Goal: Task Accomplishment & Management: Complete application form

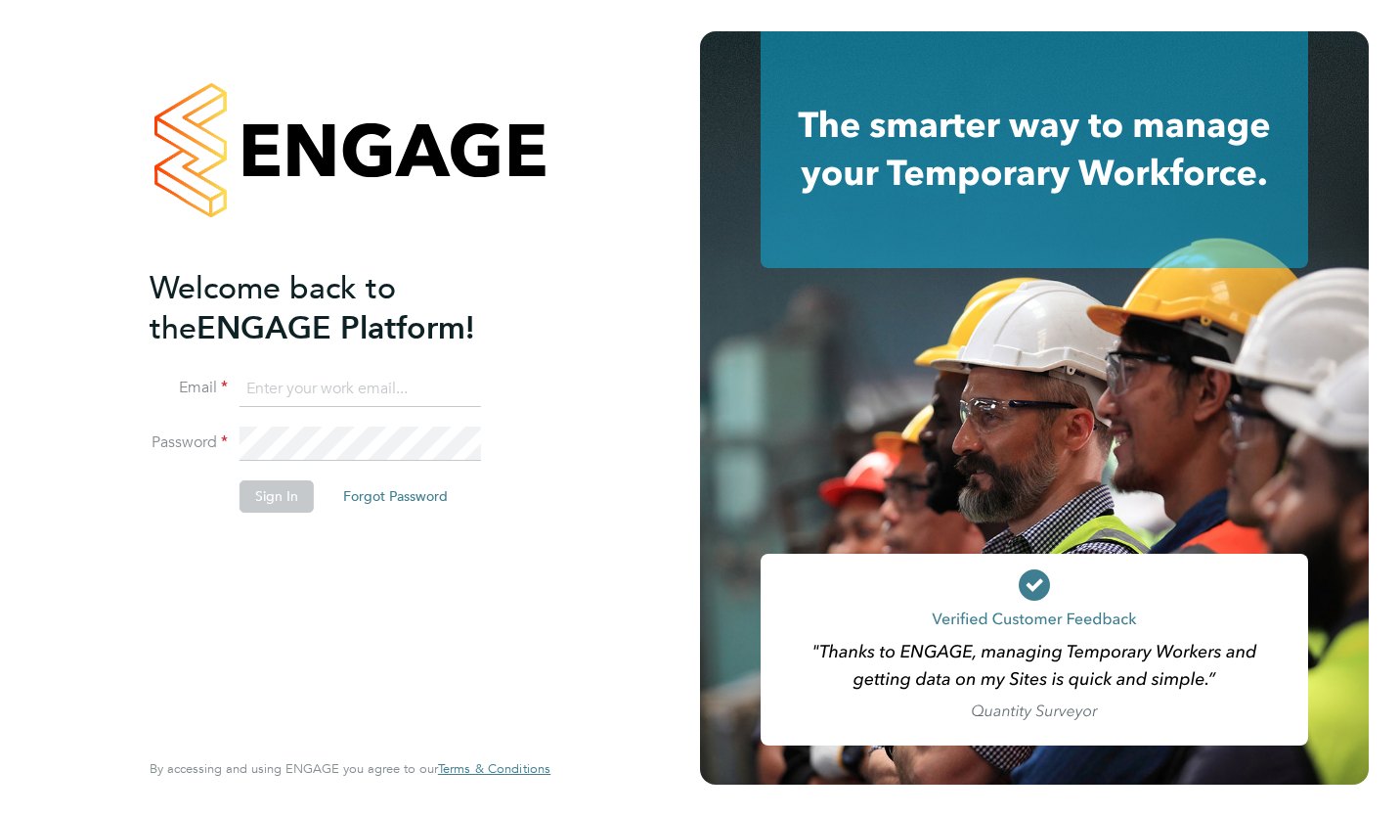
type input "b.moore1985@hotmail.co.uk"
click at [282, 499] on button "Sign In" at bounding box center [277, 495] width 74 height 31
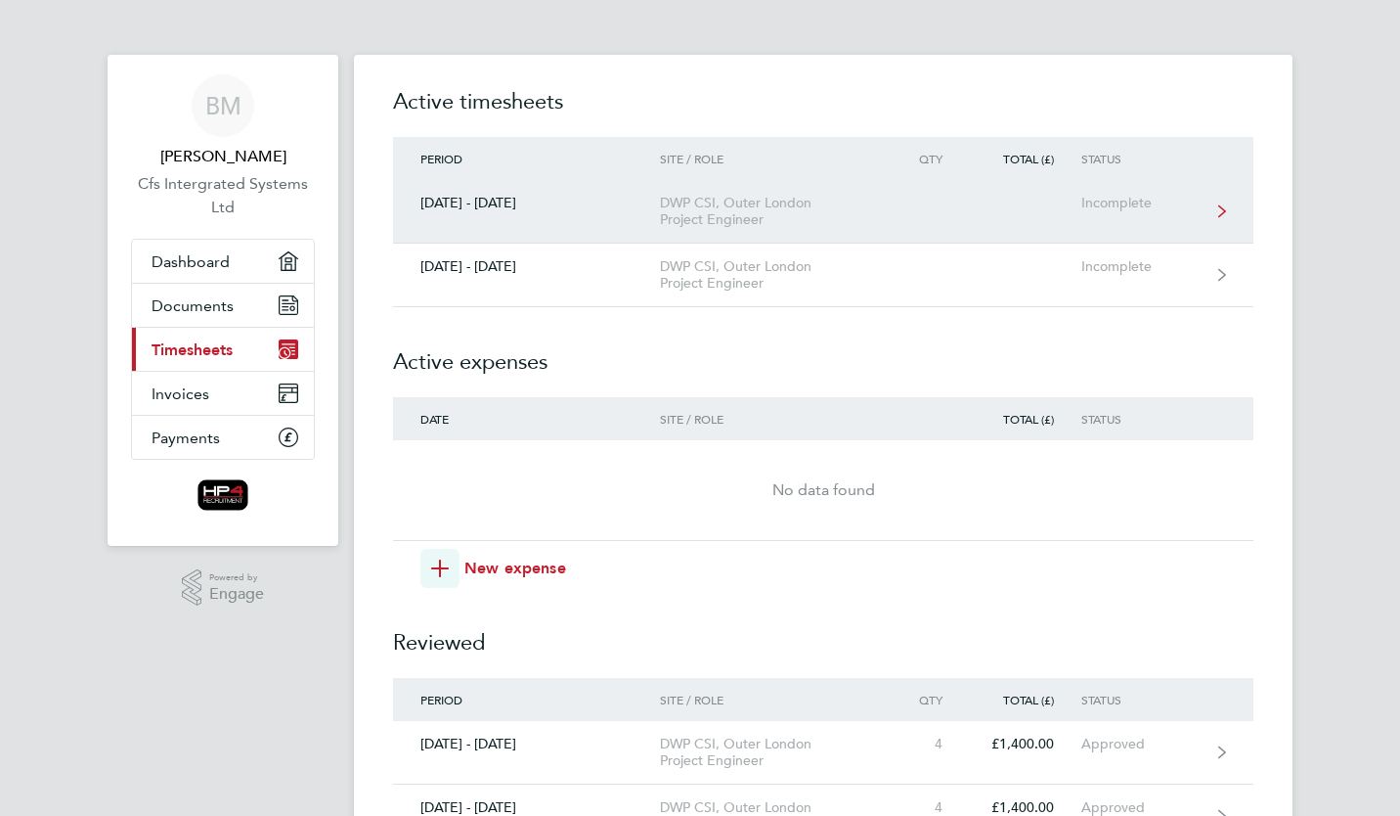
click at [716, 222] on div "DWP CSI, Outer London Project Engineer" at bounding box center [772, 211] width 224 height 33
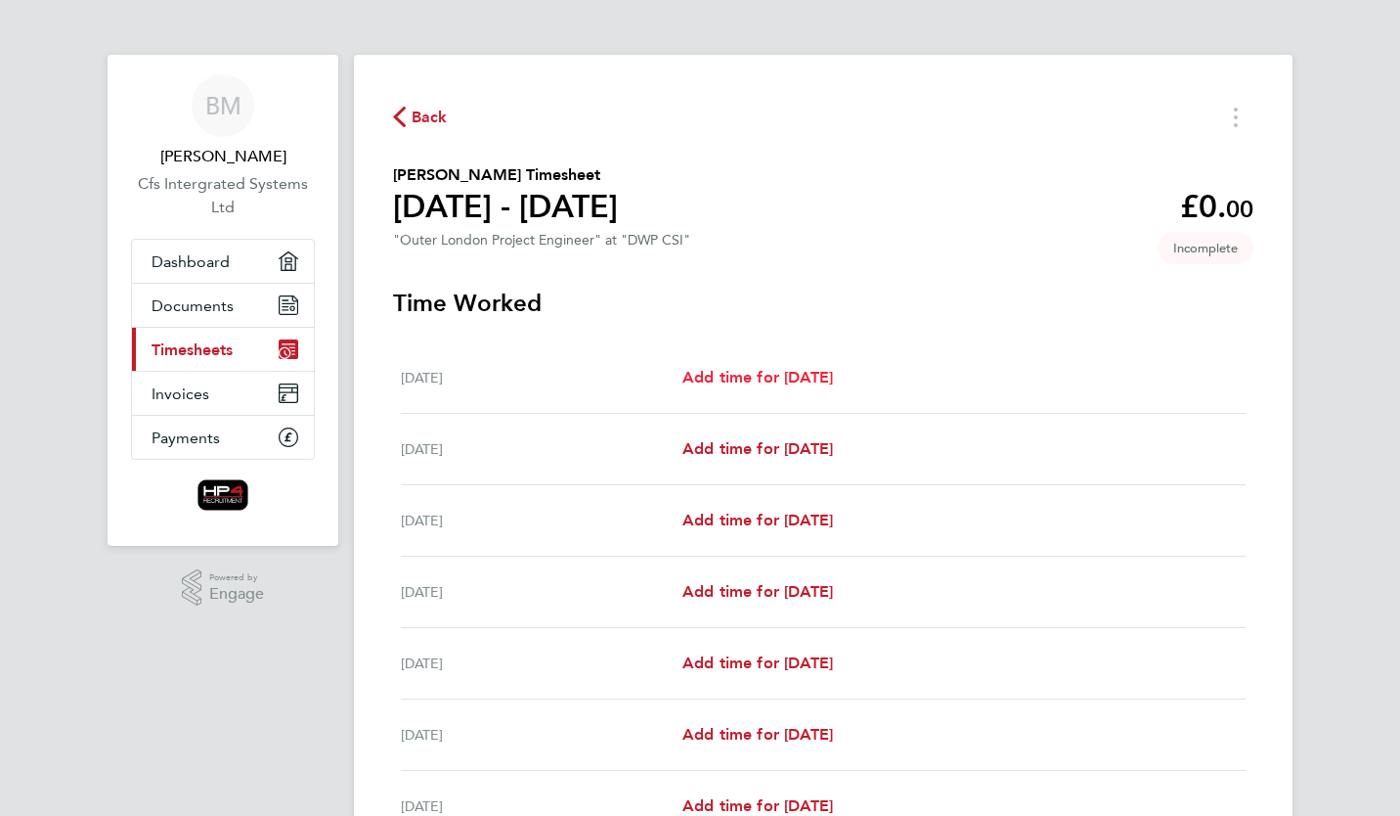
click at [723, 379] on span "Add time for [DATE]" at bounding box center [758, 377] width 151 height 19
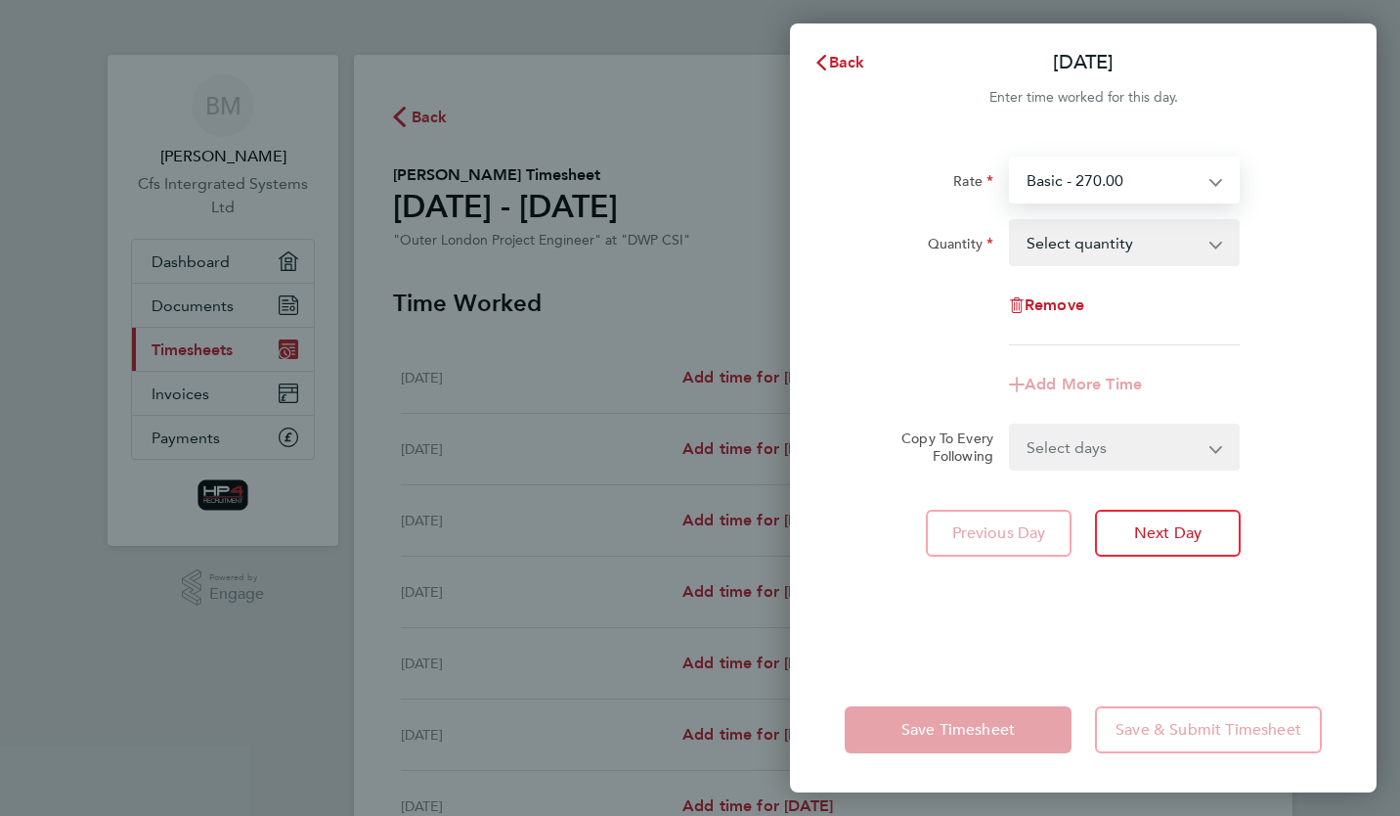
click at [1119, 172] on select "Basic - 270.00 Night - 350.00 Weekend - 340.00 HourlyWE - 42.50 basic hourly ra…" at bounding box center [1112, 179] width 203 height 43
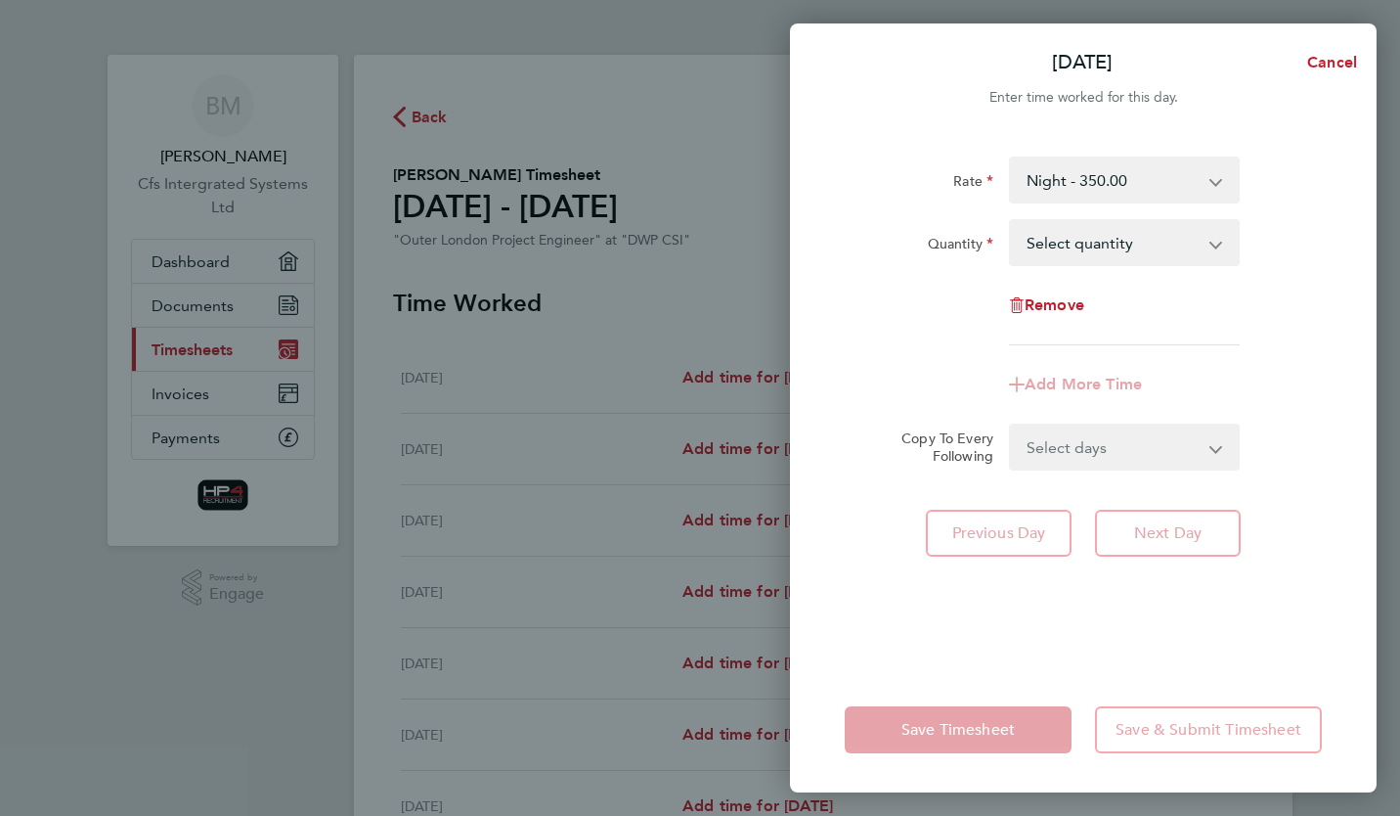
drag, startPoint x: 1107, startPoint y: 204, endPoint x: 1099, endPoint y: 238, distance: 34.2
click at [1099, 238] on select "Select quantity 0.5 1" at bounding box center [1112, 242] width 203 height 43
select select "1"
click at [1011, 221] on select "Select quantity 0.5 1" at bounding box center [1112, 242] width 203 height 43
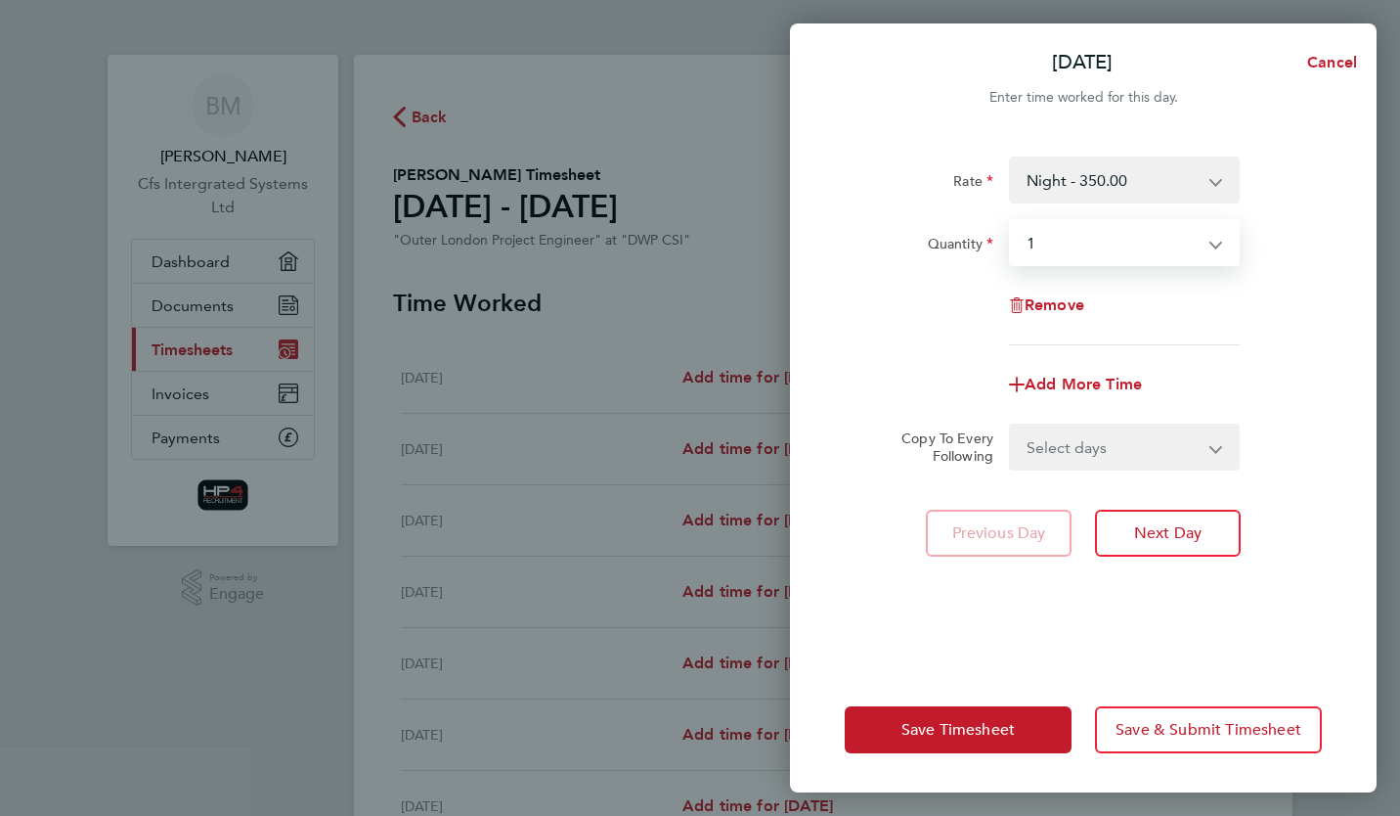
click at [1132, 438] on select "Select days Day Weekday (Mon-Fri) Weekend (Sat-Sun) [DATE] [DATE] [DATE] [DATE]…" at bounding box center [1113, 446] width 205 height 43
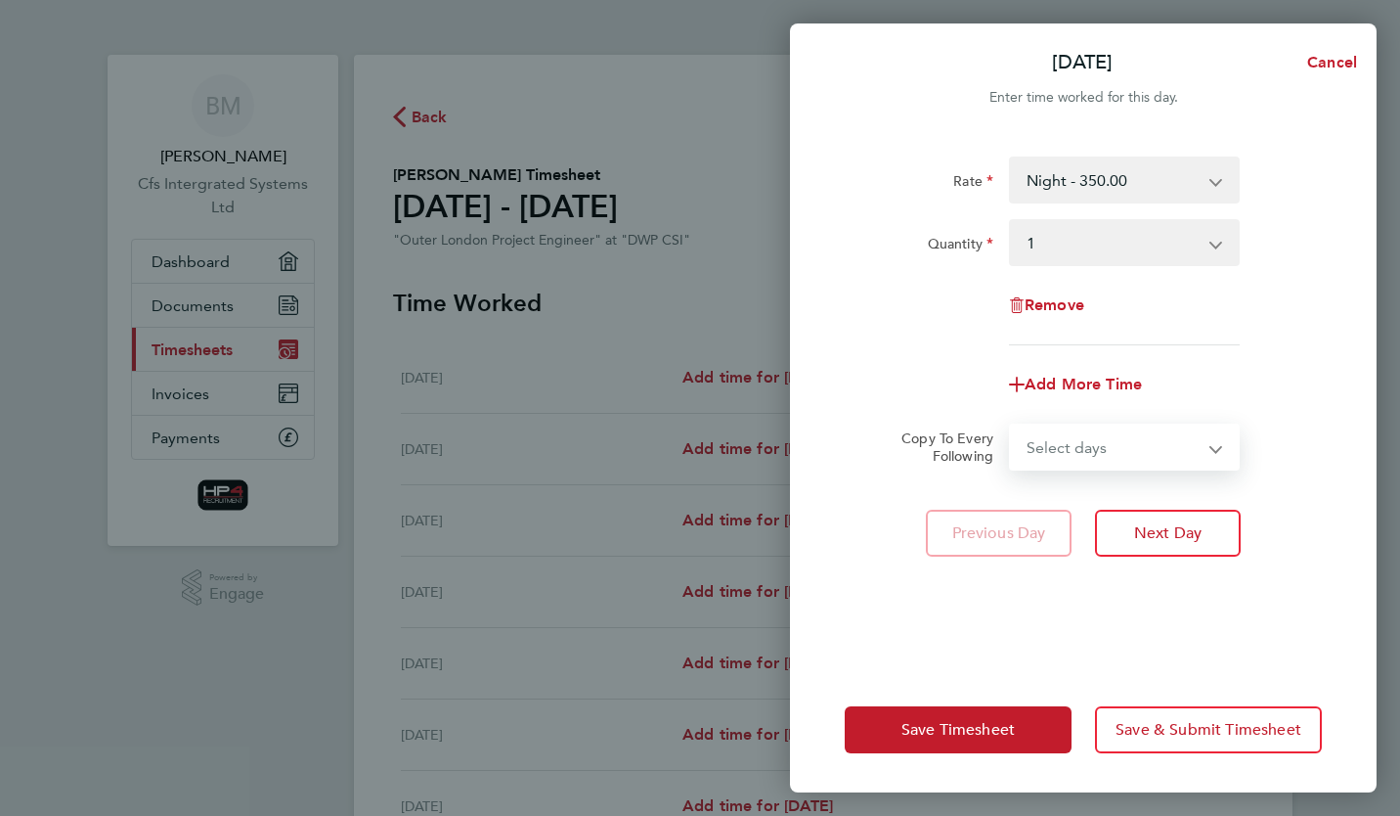
select select "WEEKDAY"
click at [1011, 425] on select "Select days Day Weekday (Mon-Fri) Weekend (Sat-Sun) [DATE] [DATE] [DATE] [DATE]…" at bounding box center [1113, 446] width 205 height 43
select select "[DATE]"
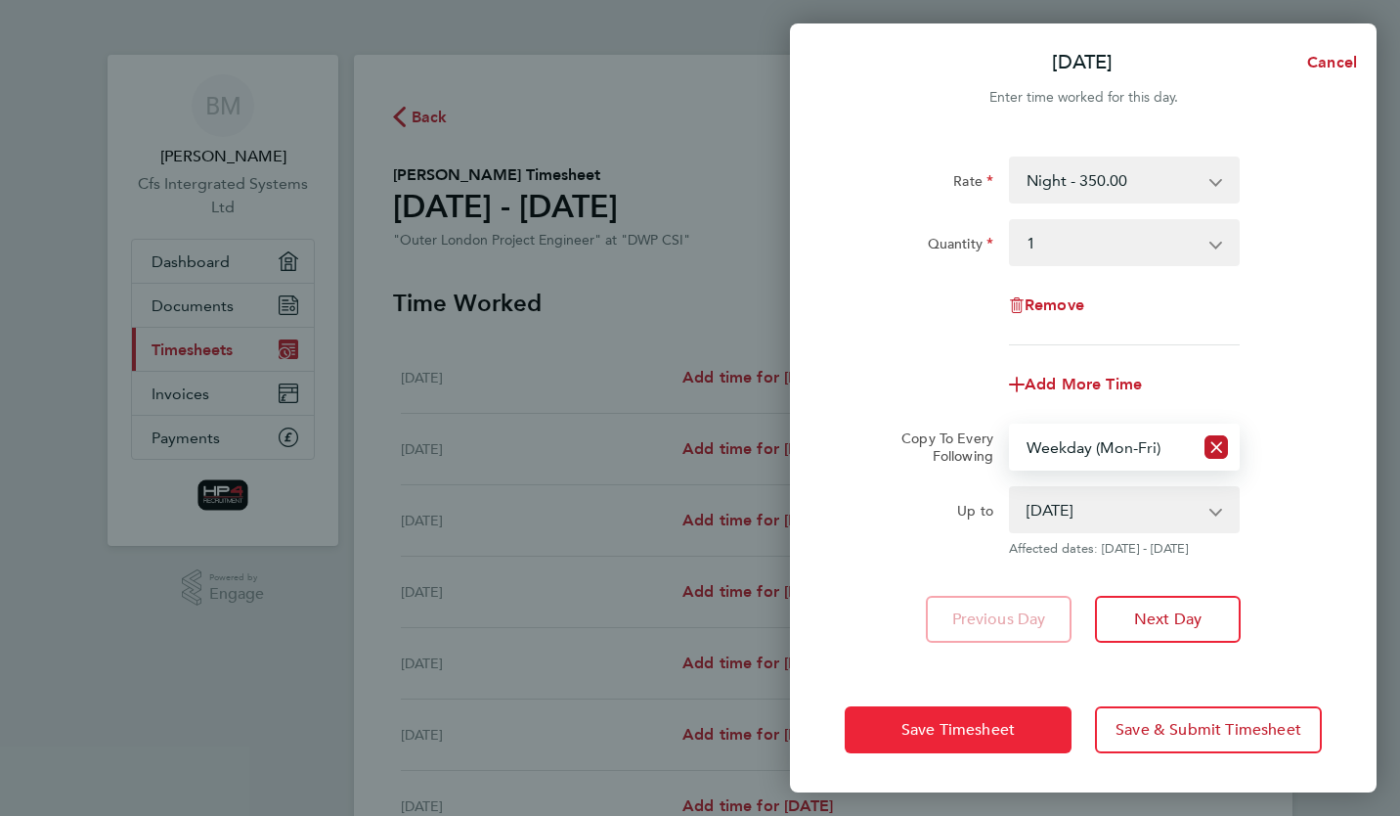
click at [1019, 733] on button "Save Timesheet" at bounding box center [958, 729] width 227 height 47
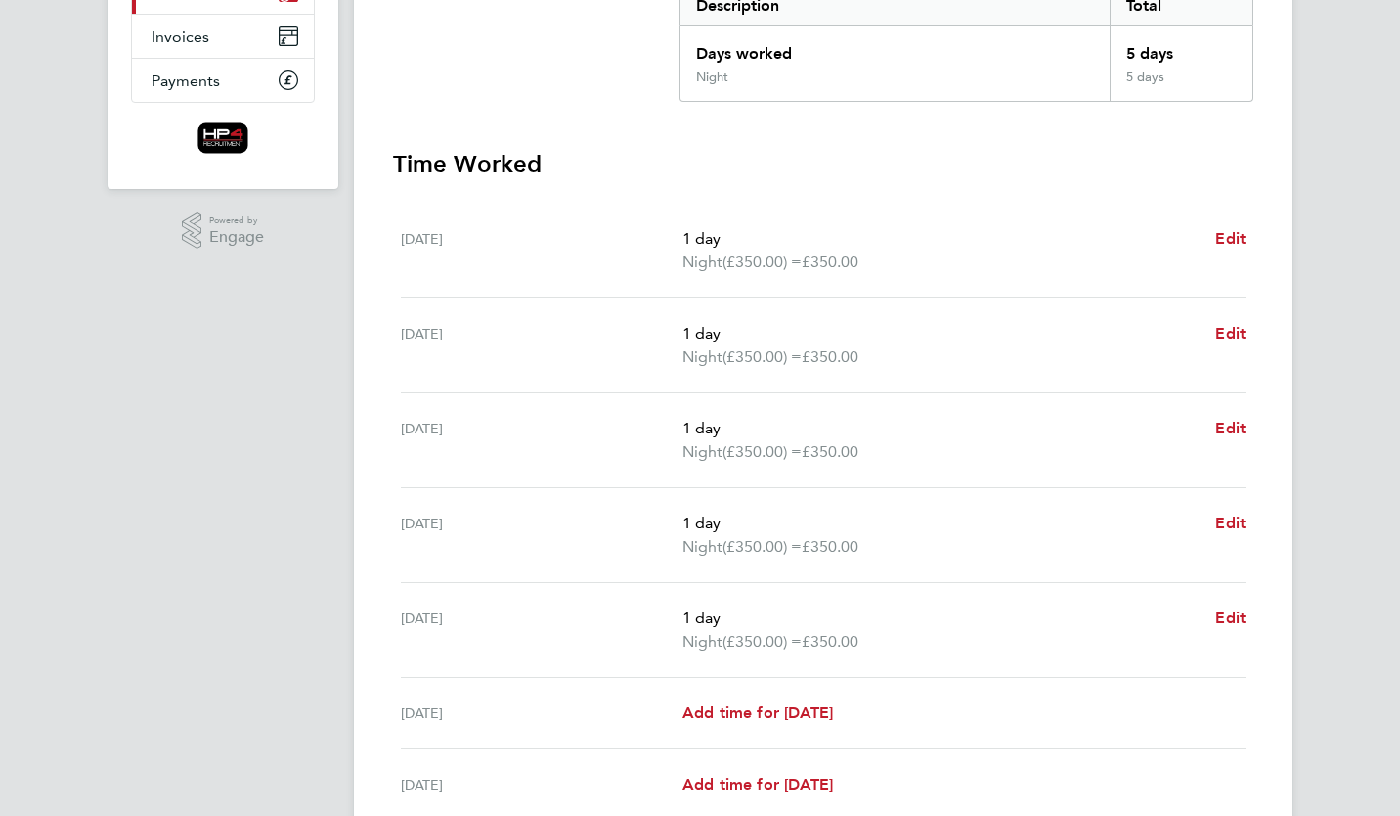
scroll to position [454, 0]
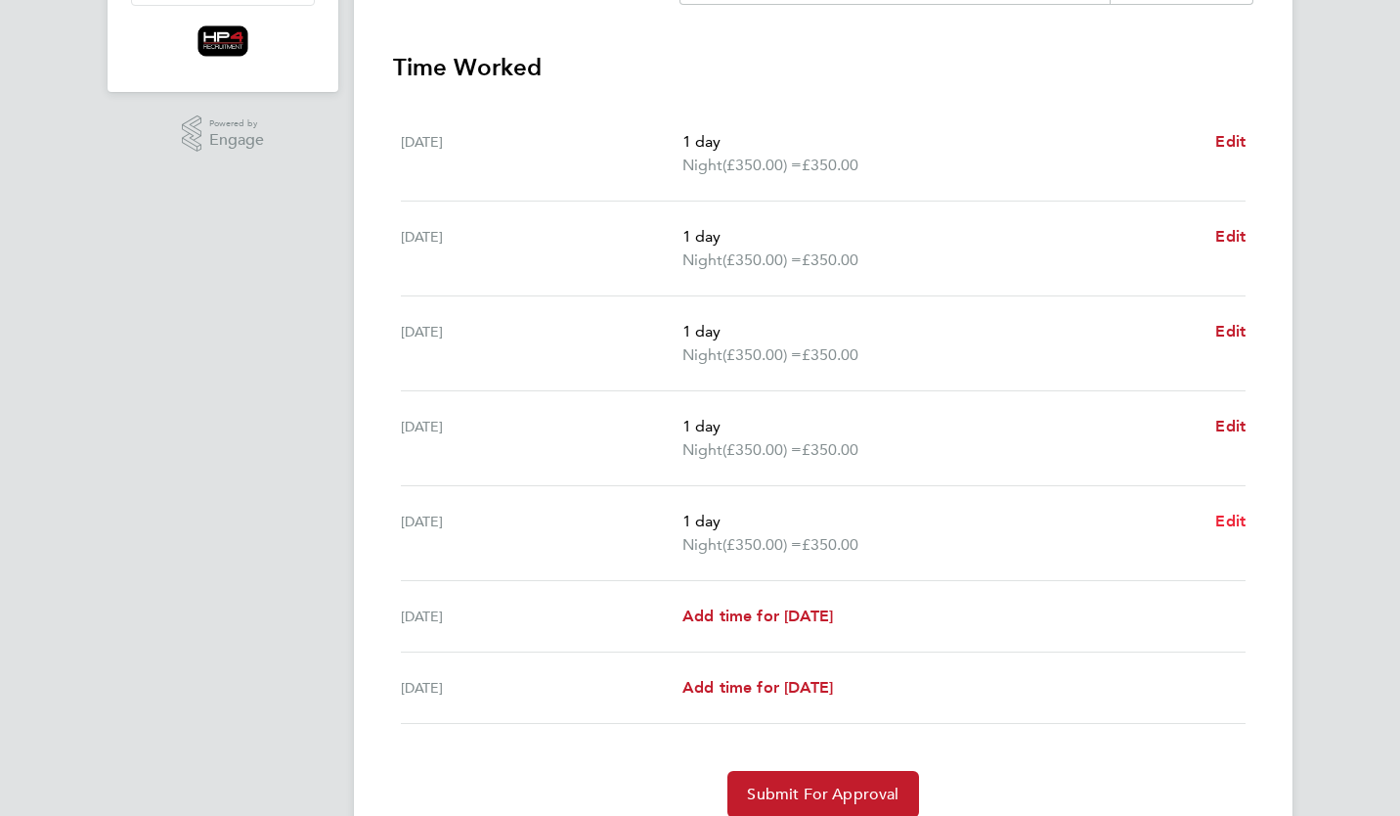
click at [1222, 533] on link "Edit" at bounding box center [1230, 520] width 30 height 23
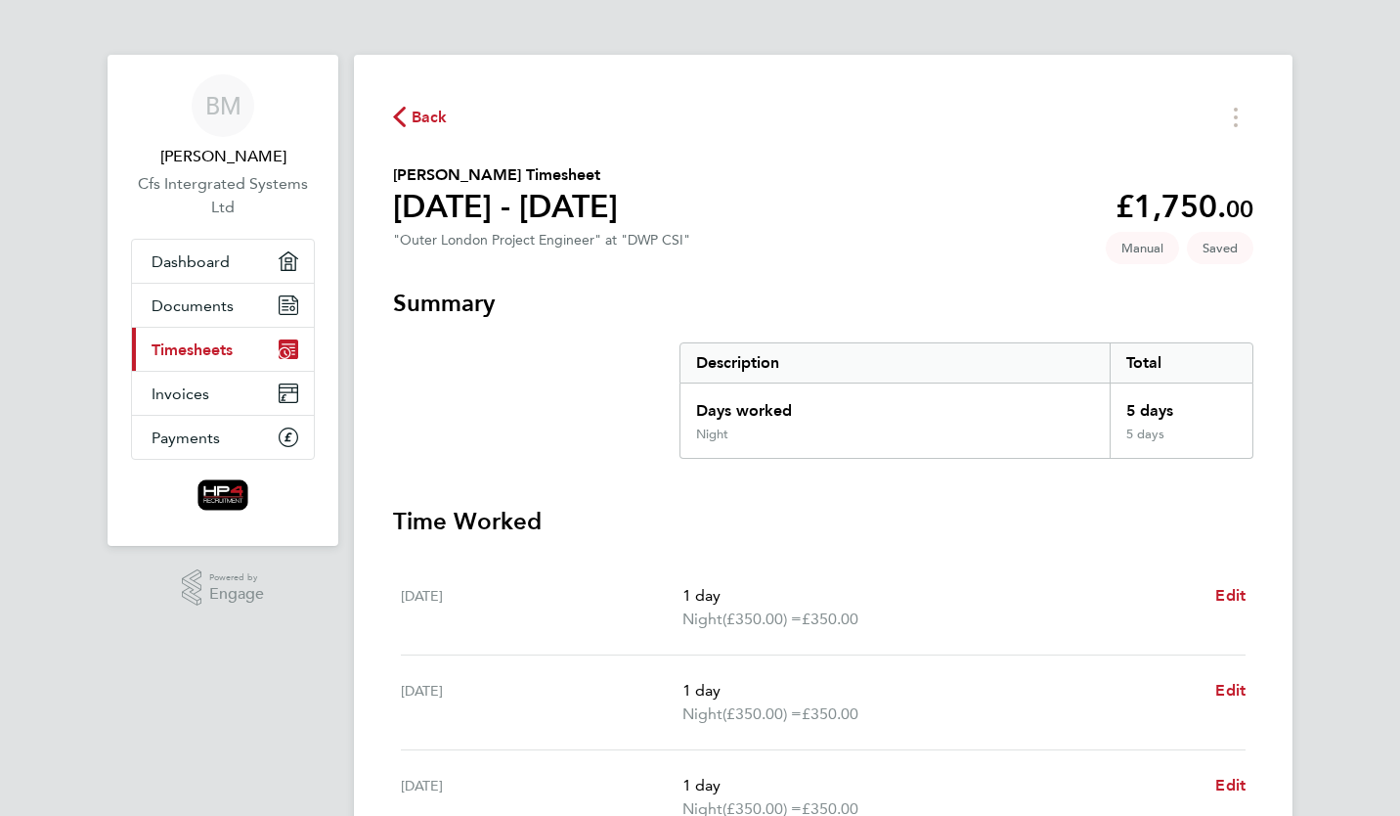
select select "1"
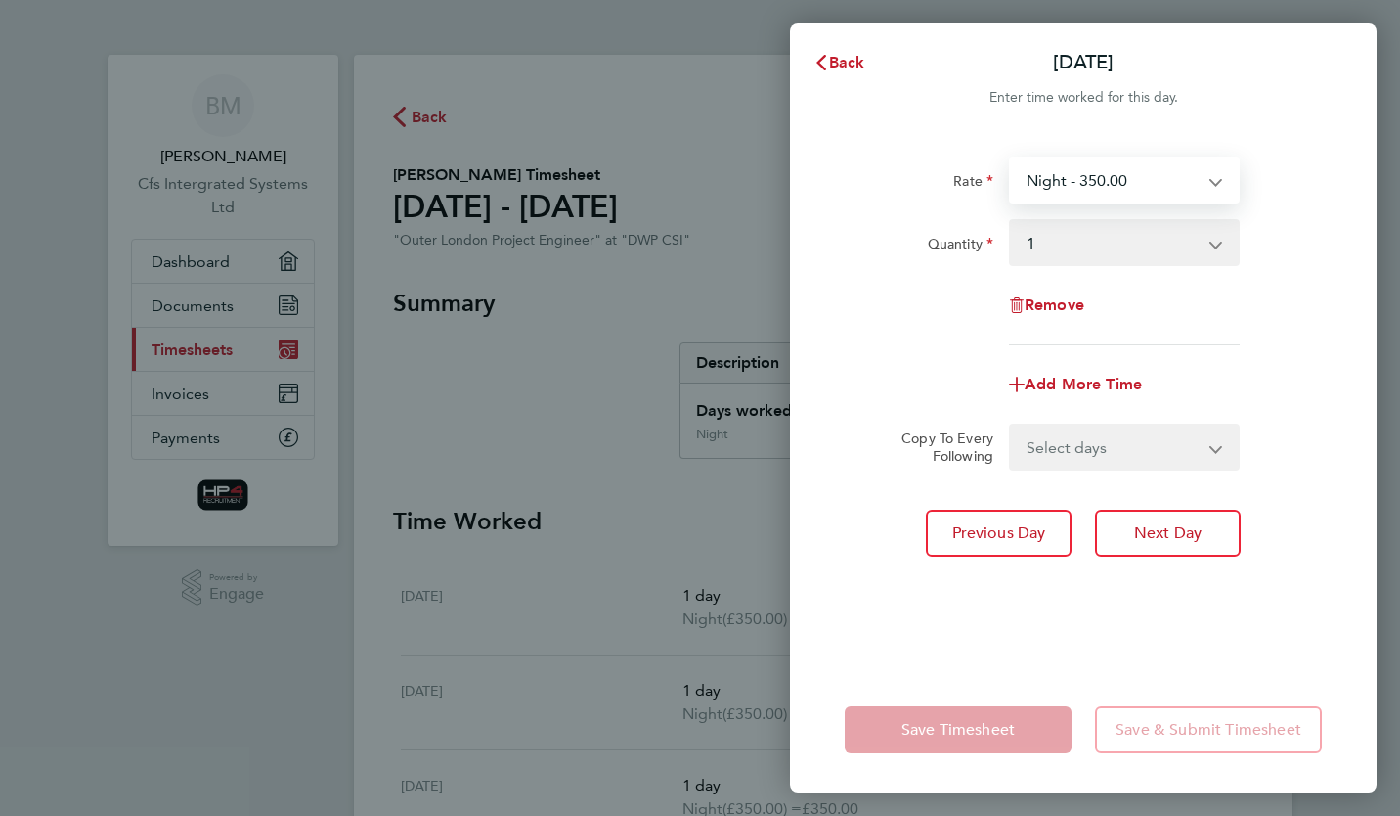
click at [1131, 180] on select "Night - 350.00 Weekend - 340.00 Basic - 270.00 HourlyWE - 42.50 basic hourly ra…" at bounding box center [1112, 179] width 203 height 43
click at [1300, 302] on div "Remove" at bounding box center [1083, 305] width 493 height 47
click at [1065, 309] on span "Remove" at bounding box center [1055, 304] width 60 height 19
select select "null"
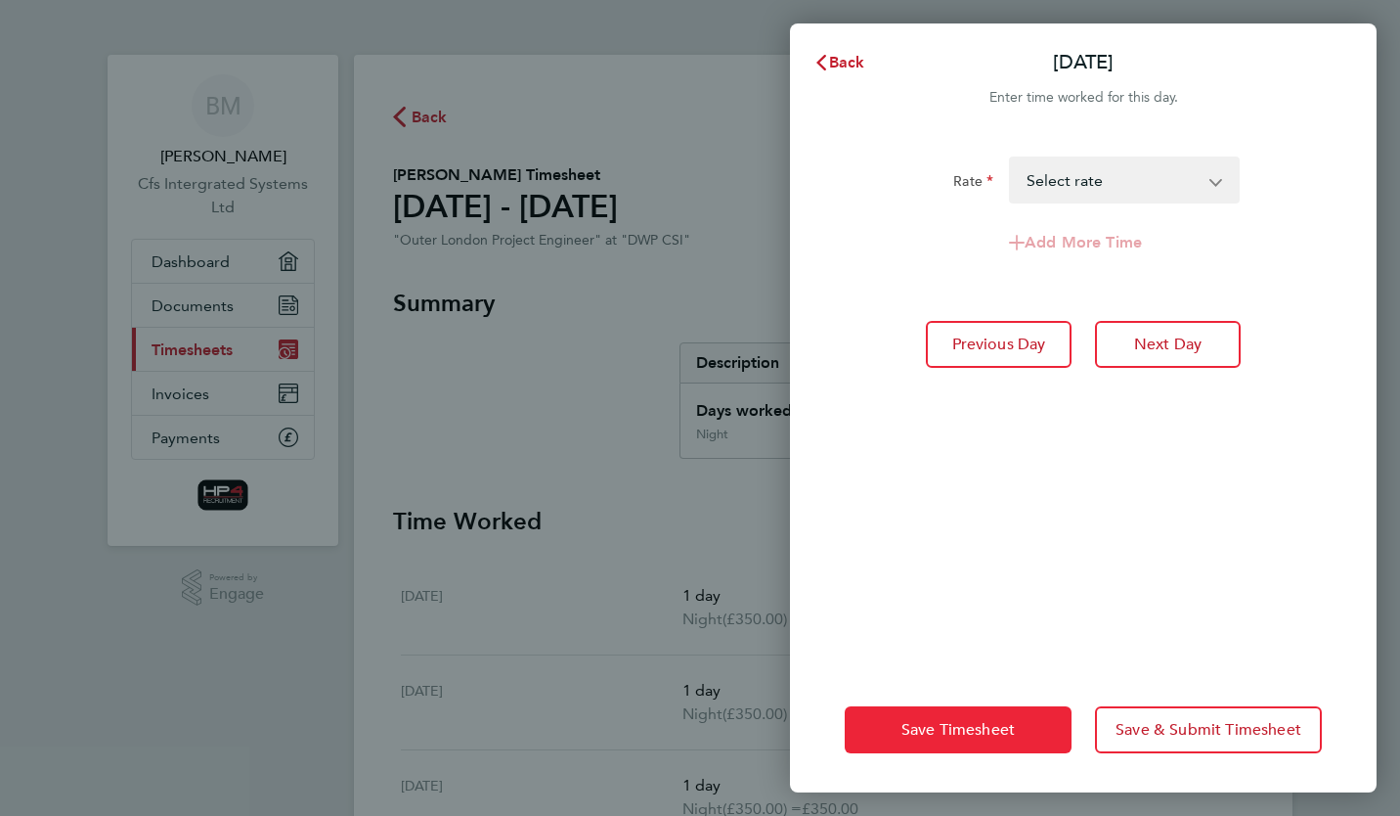
click at [979, 731] on span "Save Timesheet" at bounding box center [958, 730] width 113 height 20
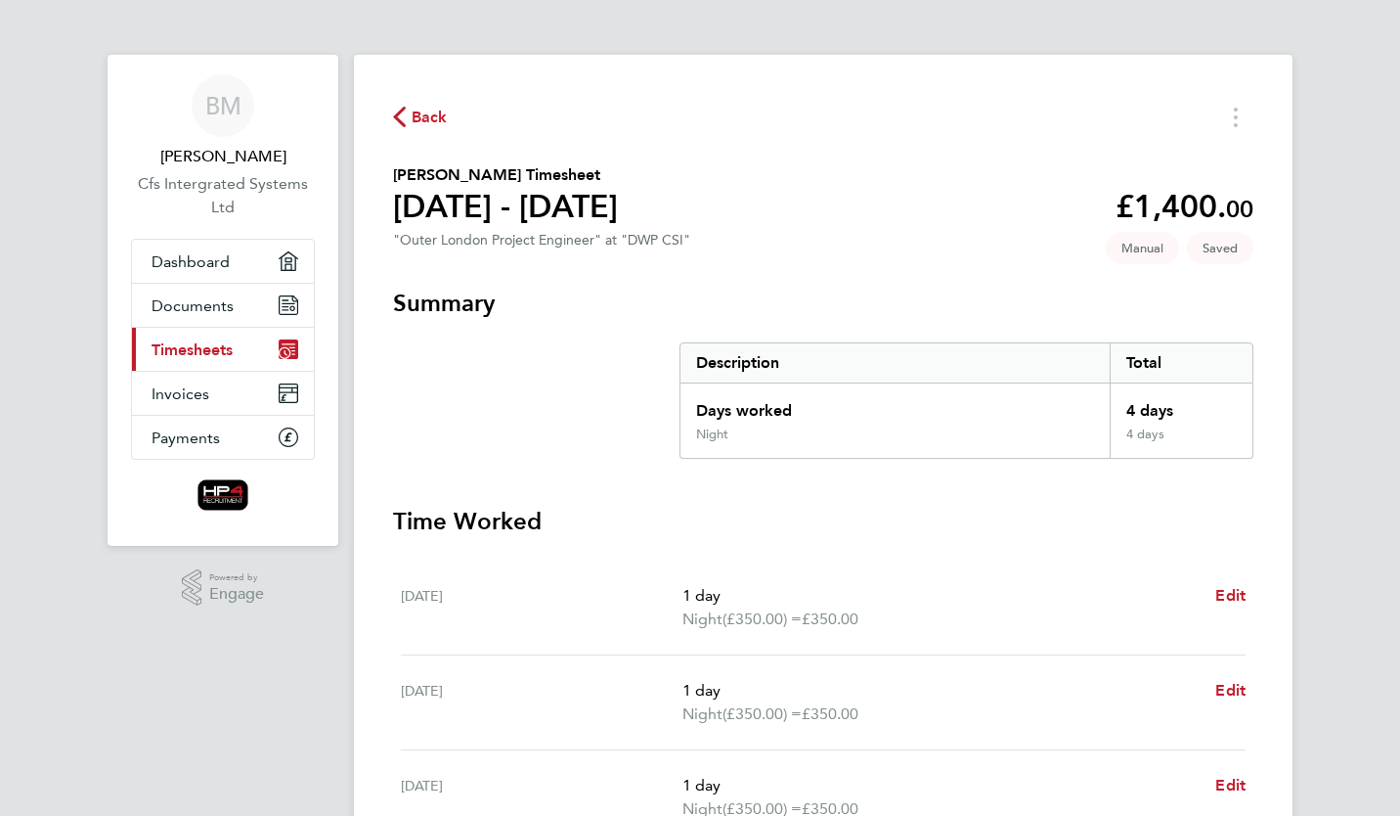
scroll to position [511, 0]
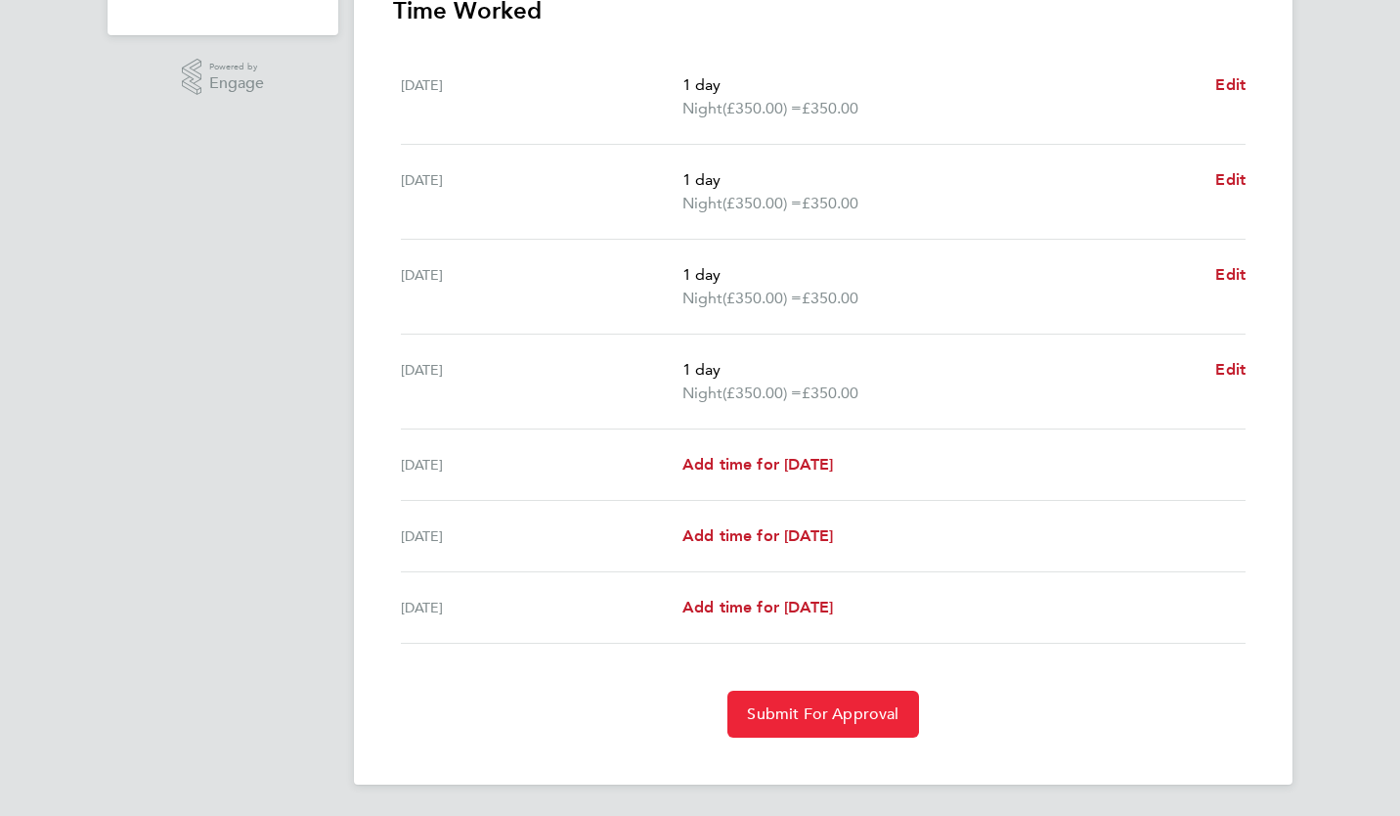
click at [863, 710] on span "Submit For Approval" at bounding box center [823, 714] width 152 height 20
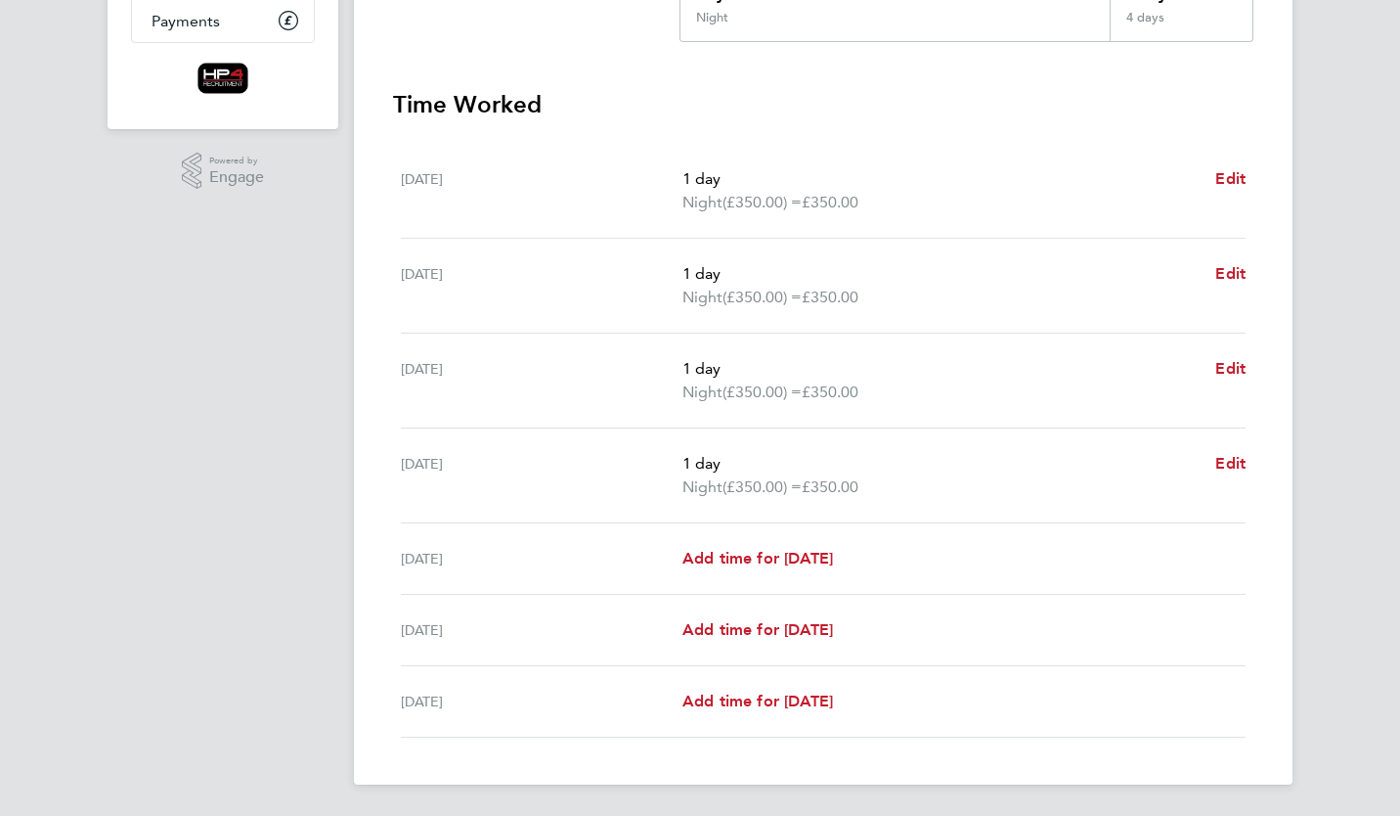
scroll to position [0, 0]
